Goal: Task Accomplishment & Management: Use online tool/utility

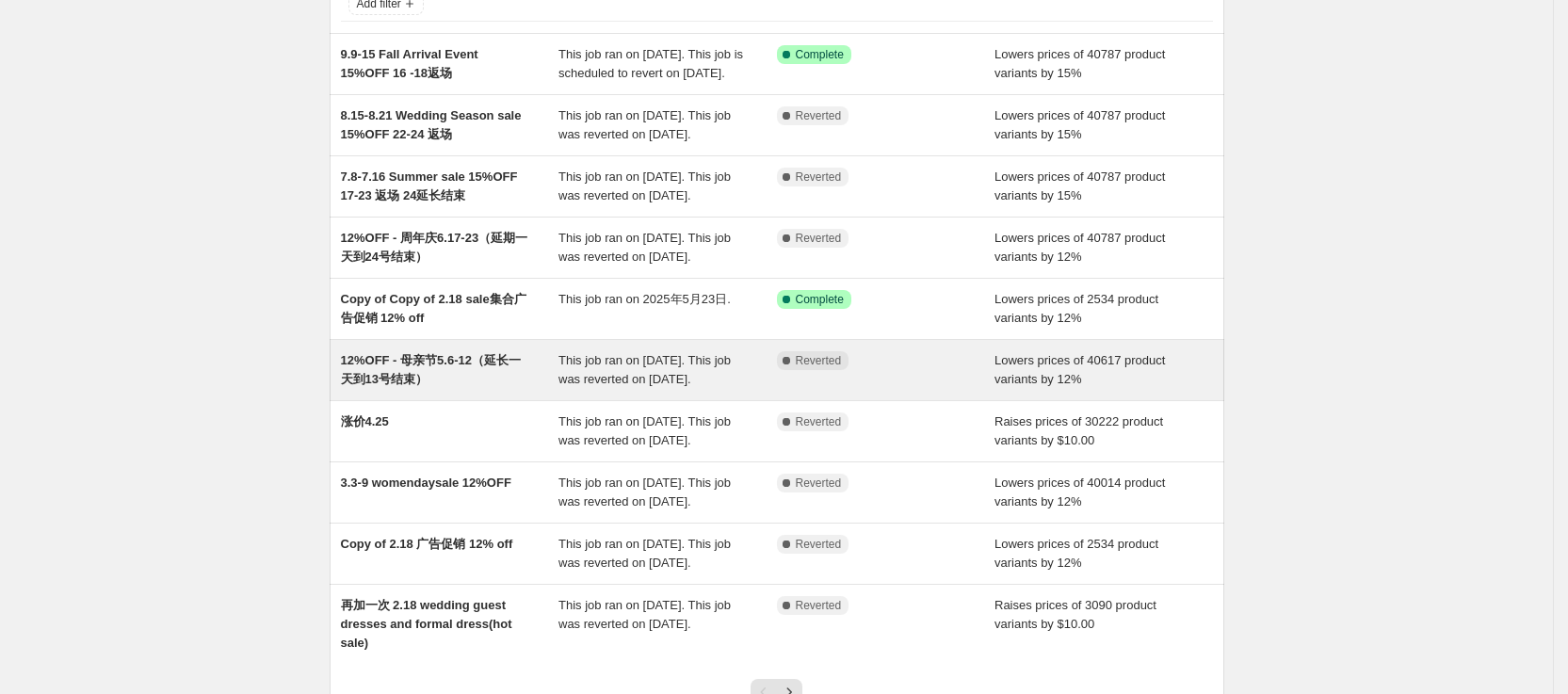
scroll to position [423, 0]
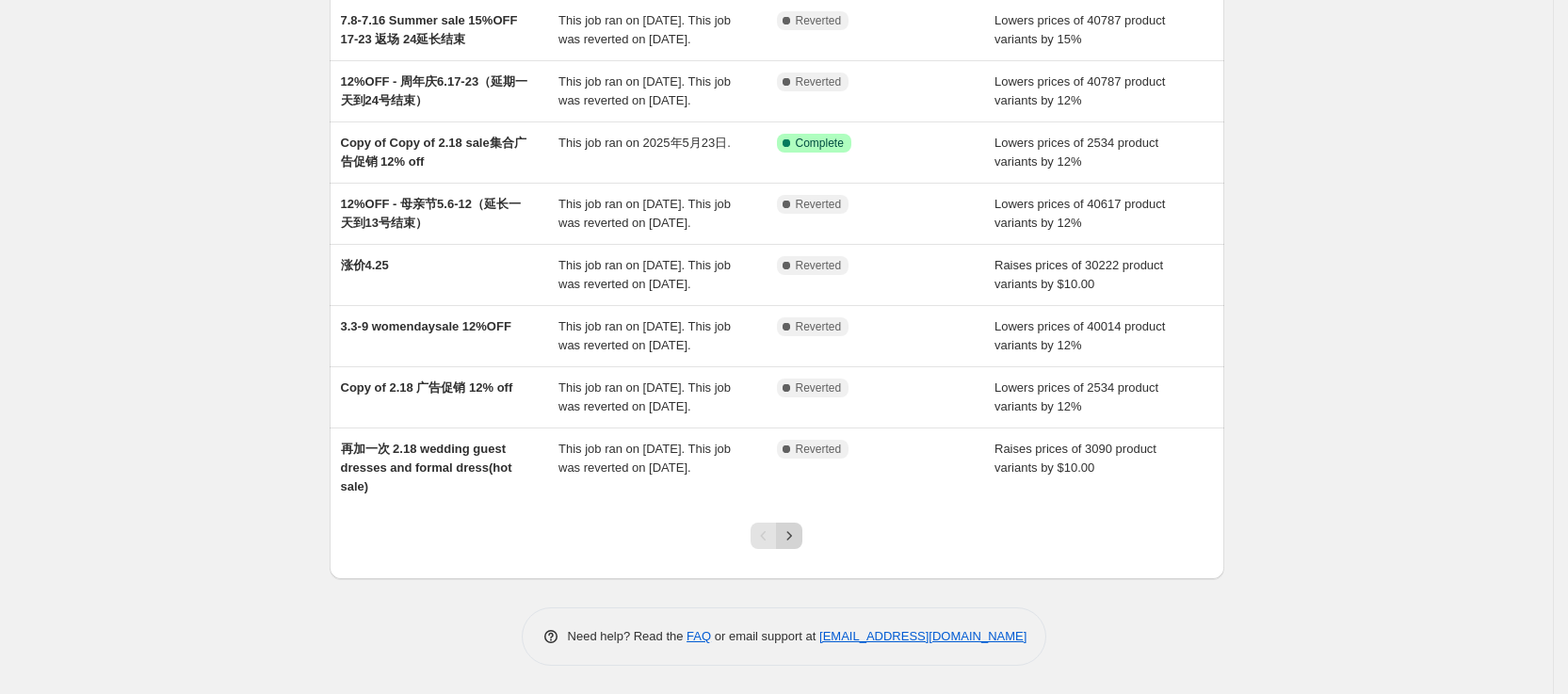
click at [794, 549] on button "Next" at bounding box center [790, 536] width 27 height 27
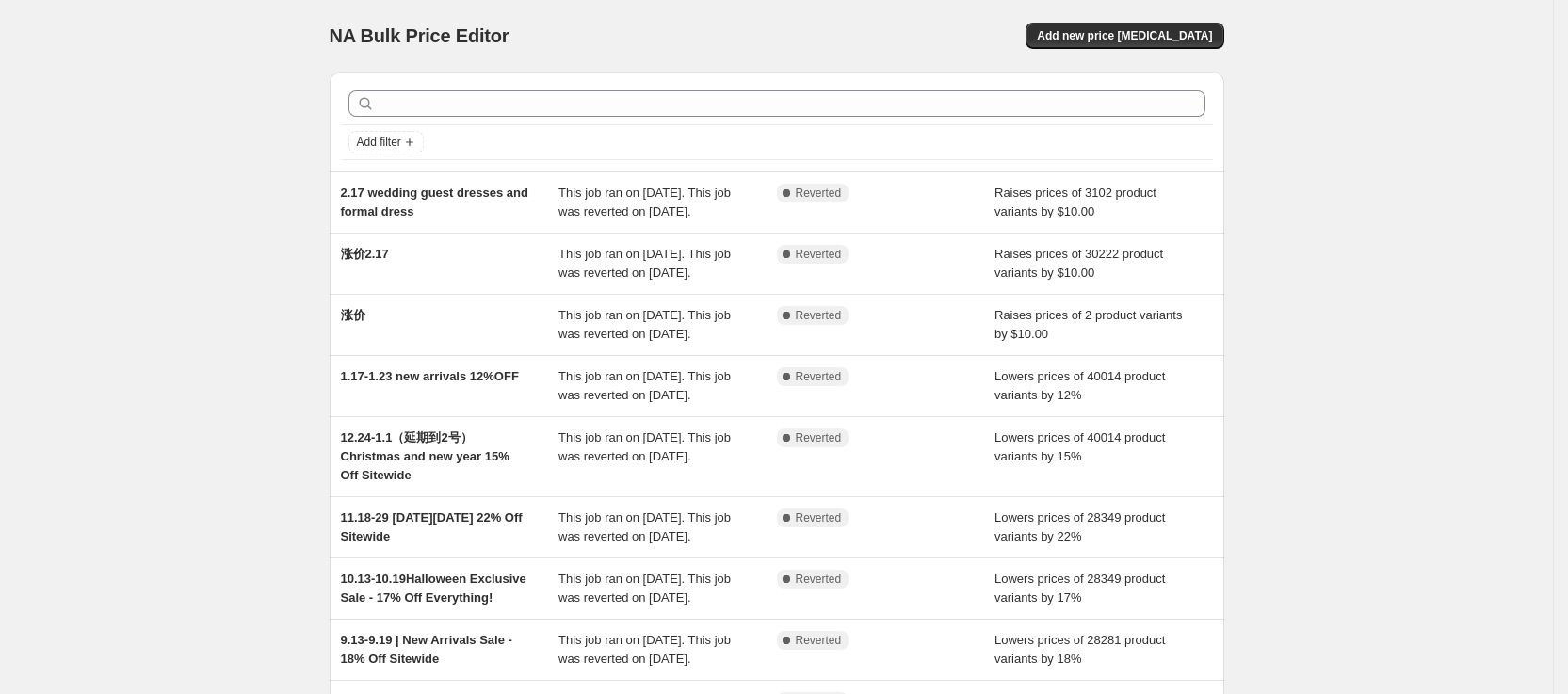
scroll to position [464, 0]
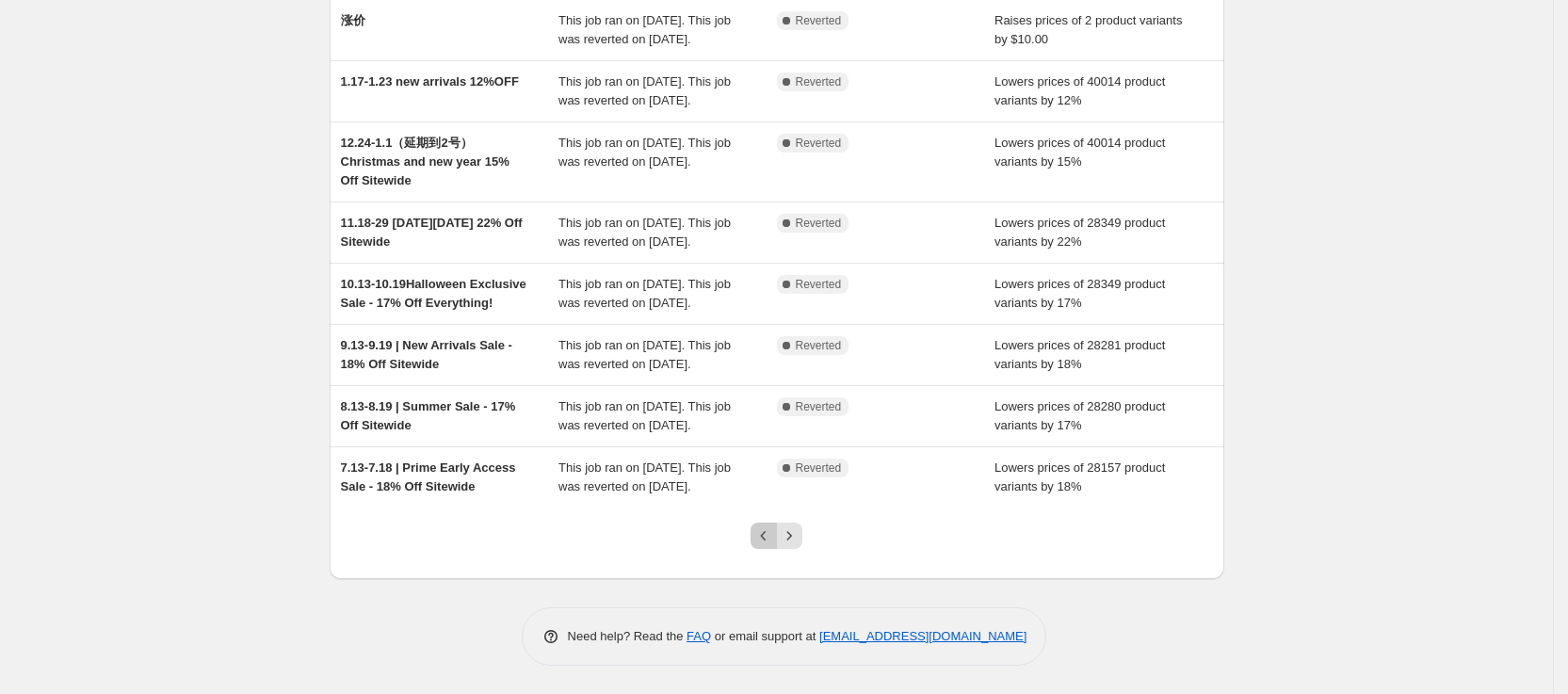
click at [772, 538] on icon "Previous" at bounding box center [764, 536] width 19 height 19
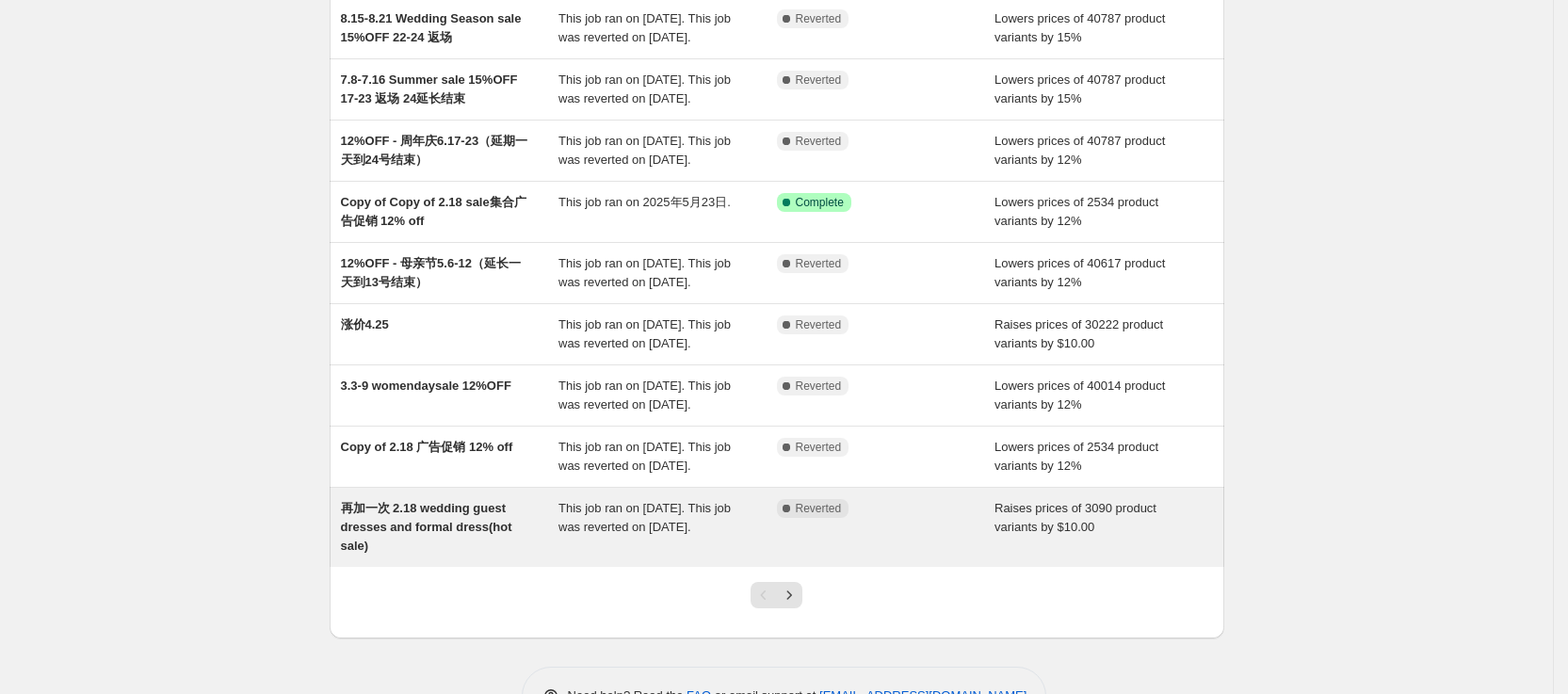
scroll to position [445, 0]
